Goal: Find specific page/section: Find specific page/section

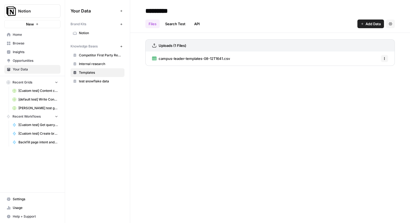
click at [33, 91] on span "[Custom test] Content creation flow" at bounding box center [38, 90] width 40 height 5
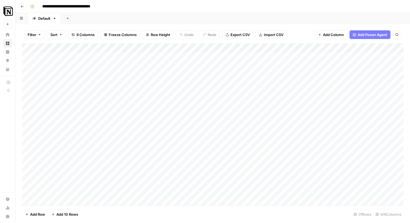
click at [23, 7] on icon "button" at bounding box center [22, 6] width 3 height 3
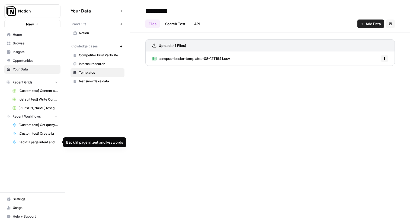
click at [28, 144] on span "Backfill page intent and keywords" at bounding box center [38, 142] width 40 height 5
